Goal: Task Accomplishment & Management: Manage account settings

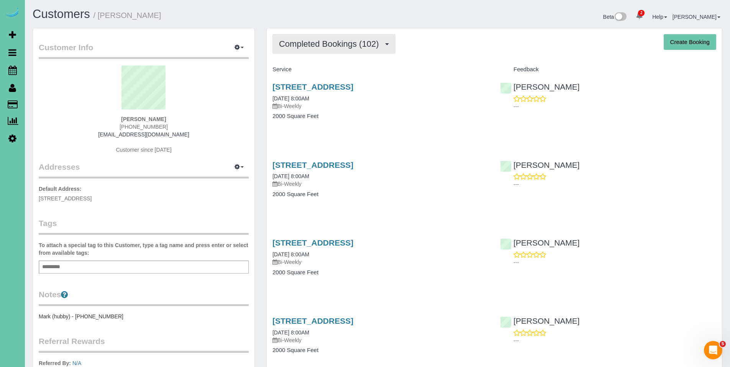
click at [334, 50] on button "Completed Bookings (102)" at bounding box center [333, 44] width 123 height 20
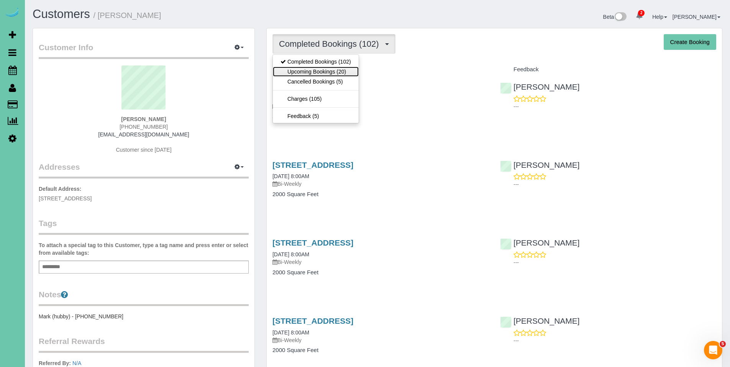
click at [323, 69] on link "Upcoming Bookings (20)" at bounding box center [316, 72] width 86 height 10
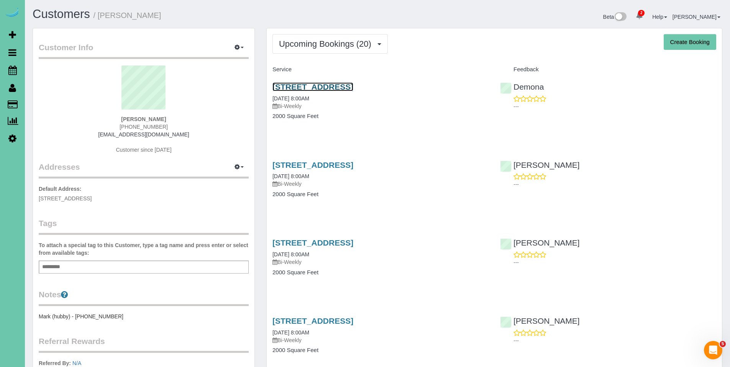
click at [328, 91] on link "[STREET_ADDRESS]" at bounding box center [312, 86] width 81 height 9
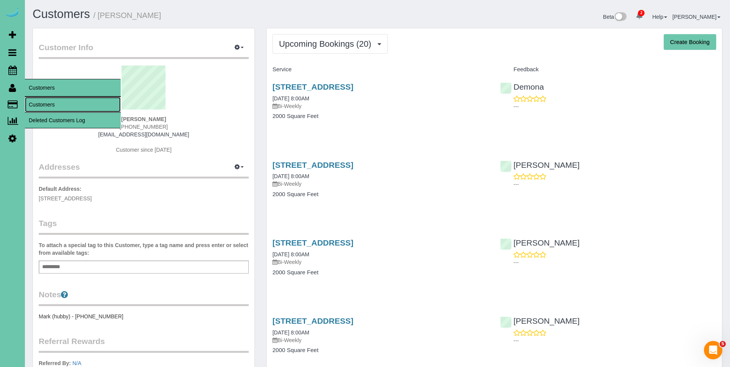
click at [51, 103] on link "Customers" at bounding box center [73, 104] width 96 height 15
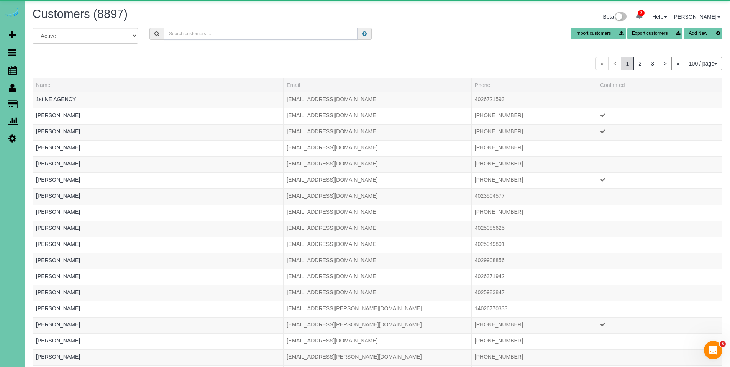
click at [267, 34] on input "text" at bounding box center [261, 34] width 194 height 12
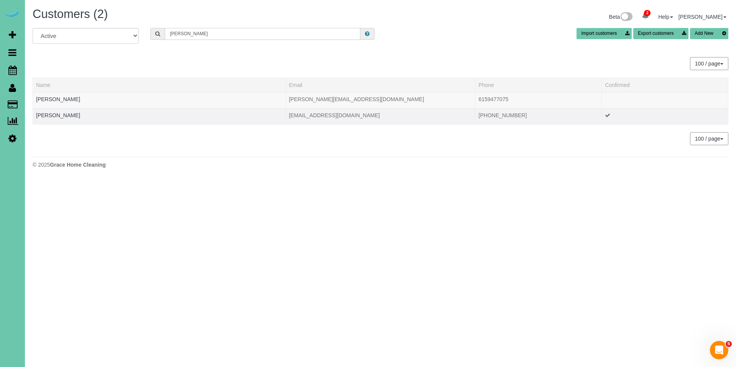
type input "[PERSON_NAME]"
click at [69, 116] on td "[PERSON_NAME]" at bounding box center [159, 116] width 253 height 16
click at [61, 115] on link "[PERSON_NAME]" at bounding box center [58, 115] width 44 height 6
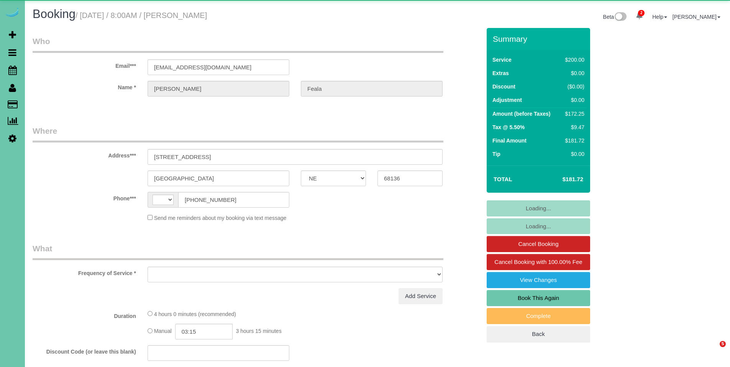
select select "NE"
select select "string:[GEOGRAPHIC_DATA]"
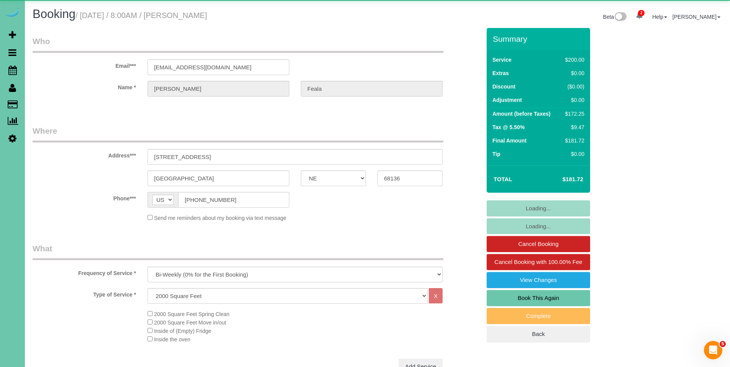
select select "object:686"
select select "string:fspay-67106cf4-edec-494a-81c2-ab8bcb23a02c"
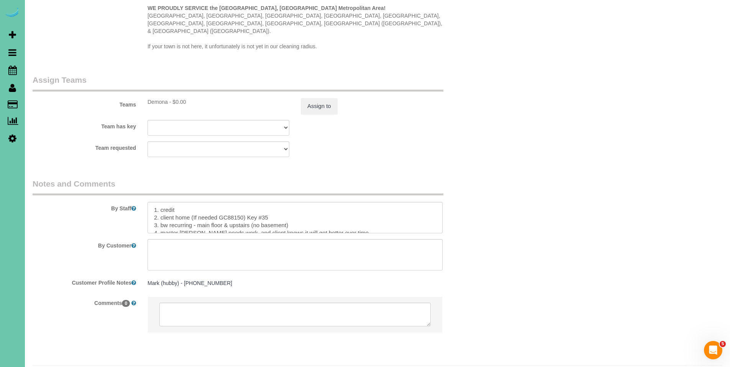
scroll to position [790, 0]
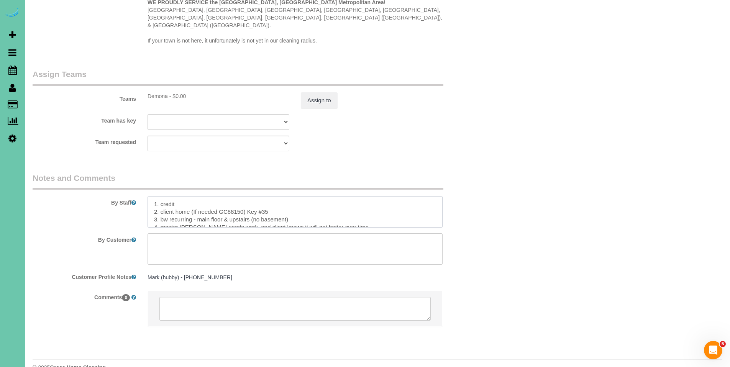
click at [275, 196] on textarea at bounding box center [295, 211] width 295 height 31
drag, startPoint x: 275, startPoint y: 195, endPoint x: 247, endPoint y: 195, distance: 28.7
click at [247, 196] on textarea at bounding box center [295, 211] width 295 height 31
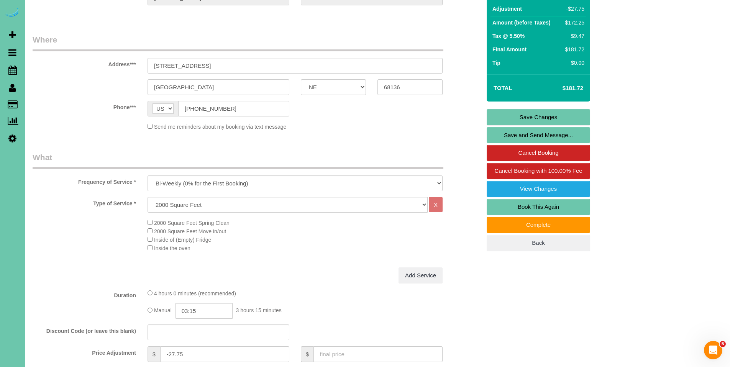
scroll to position [0, 0]
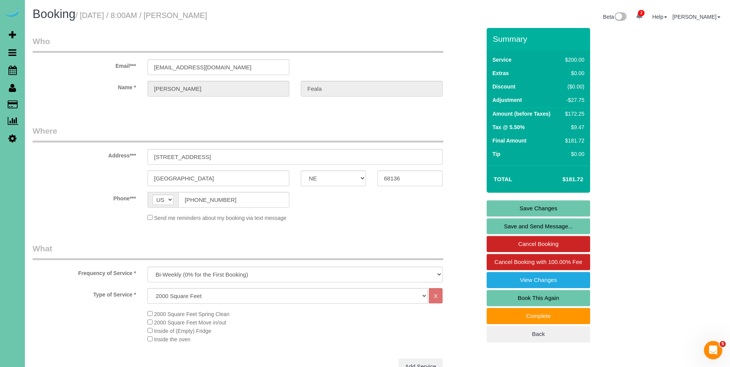
type textarea "1. credit 2. client home (If needed GC88150) 3. bw recurring - main floor & ups…"
